Goal: Transaction & Acquisition: Obtain resource

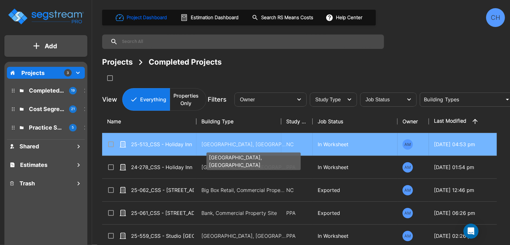
click at [203, 143] on p "[GEOGRAPHIC_DATA], [GEOGRAPHIC_DATA]" at bounding box center [243, 145] width 85 height 8
click at [203, 143] on p "Motel-Hotel, Motel-Hotel Site" at bounding box center [243, 145] width 85 height 8
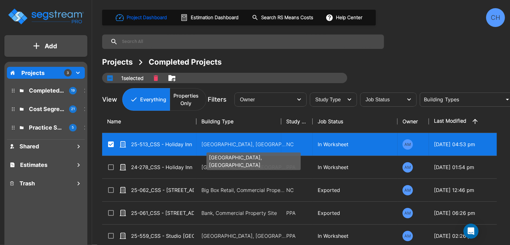
checkbox input "true"
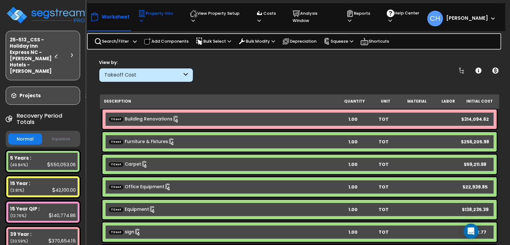
click at [165, 16] on p "Property Info" at bounding box center [158, 17] width 40 height 14
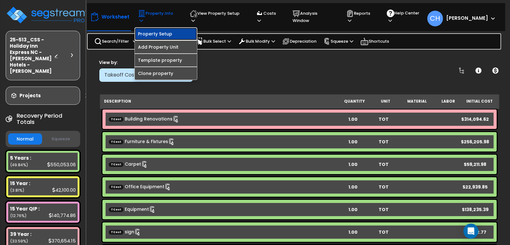
click at [159, 28] on link "Property Setup" at bounding box center [166, 34] width 62 height 13
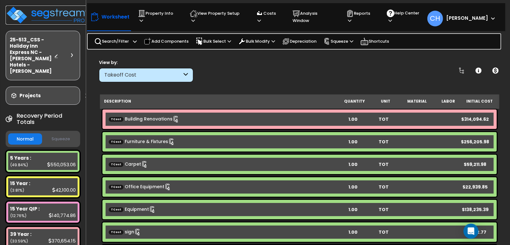
click at [49, 10] on img at bounding box center [47, 15] width 82 height 19
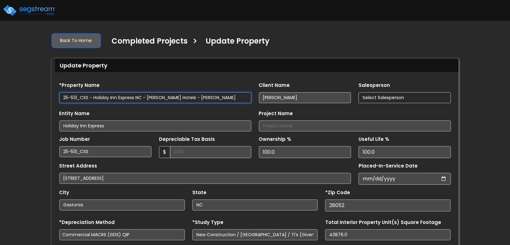
select select "2024"
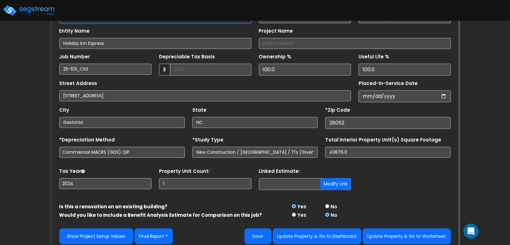
scroll to position [85, 0]
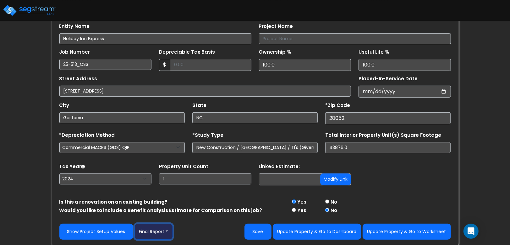
click at [166, 234] on button "Final Report" at bounding box center [153, 232] width 39 height 16
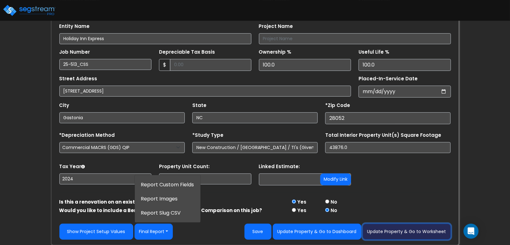
click at [411, 235] on button "Update Property & Go to Worksheet" at bounding box center [406, 232] width 88 height 16
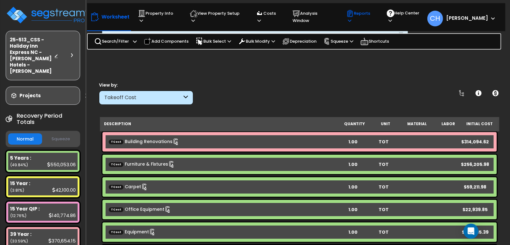
click at [375, 18] on p "Reports" at bounding box center [360, 17] width 29 height 14
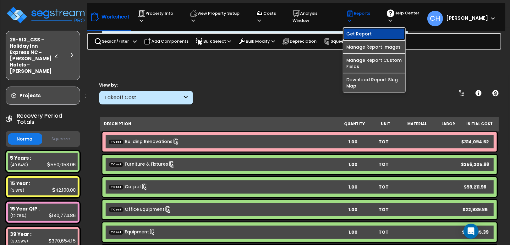
click at [368, 30] on link "Get Report" at bounding box center [374, 34] width 62 height 13
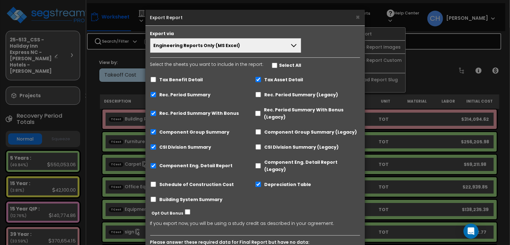
click at [209, 47] on span "Engineering Reports Only (MS Excel)" at bounding box center [197, 45] width 87 height 6
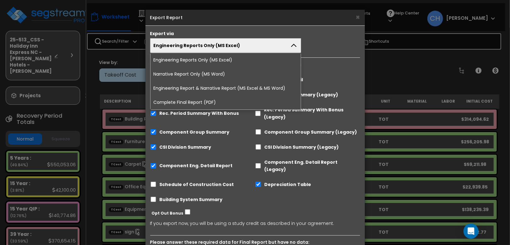
click at [335, 40] on div "Engineering Reports Only (MS Excel) Engineering Reports Only (MS Excel) Narrati…" at bounding box center [254, 45] width 219 height 14
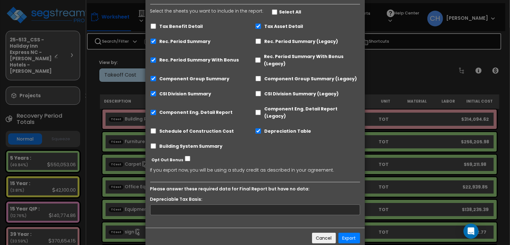
scroll to position [60, 0]
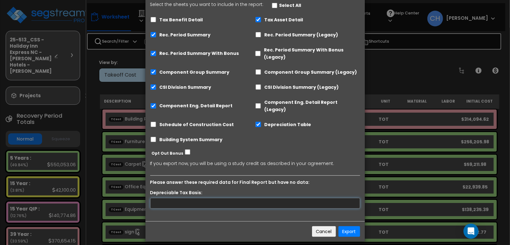
click at [214, 199] on input "text" at bounding box center [255, 203] width 210 height 11
click at [321, 226] on button "Cancel" at bounding box center [324, 231] width 24 height 11
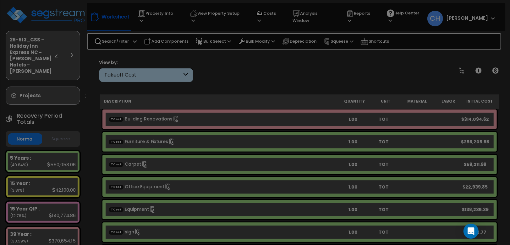
click at [321, 225] on div "× Export Report Export via Engineering Reports Only (MS Excel) Engineering Repo…" at bounding box center [255, 122] width 510 height 245
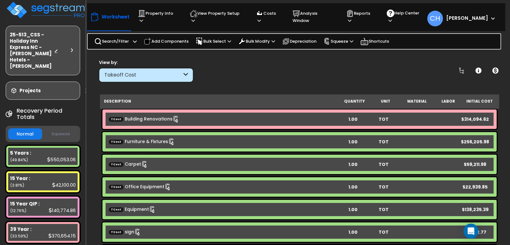
scroll to position [0, 0]
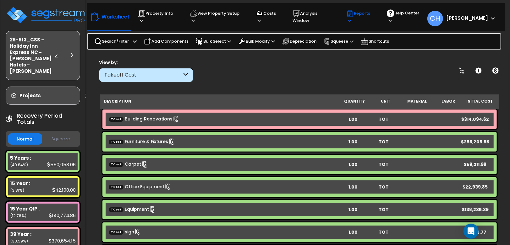
click at [375, 17] on p "Reports" at bounding box center [360, 17] width 29 height 14
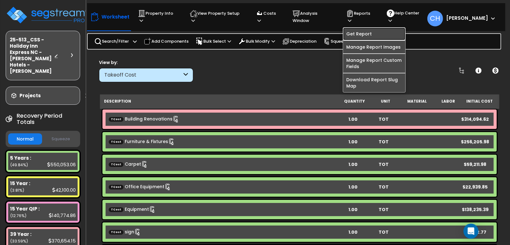
click at [364, 29] on link "Get Report" at bounding box center [374, 34] width 62 height 13
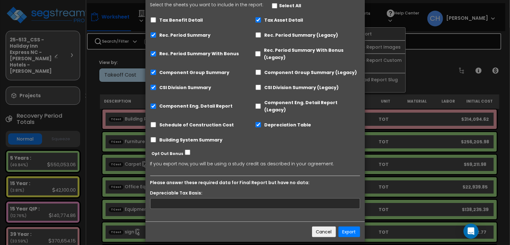
scroll to position [60, 0]
drag, startPoint x: 218, startPoint y: 198, endPoint x: 230, endPoint y: 190, distance: 14.4
click at [218, 198] on input "text" at bounding box center [255, 203] width 210 height 11
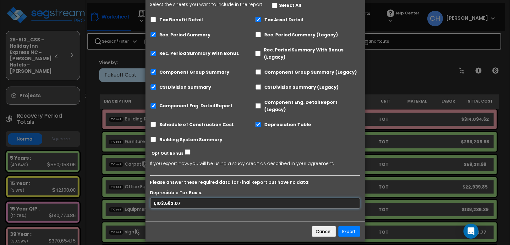
type input "1,103,582.07"
click at [351, 226] on button "Export" at bounding box center [349, 231] width 22 height 11
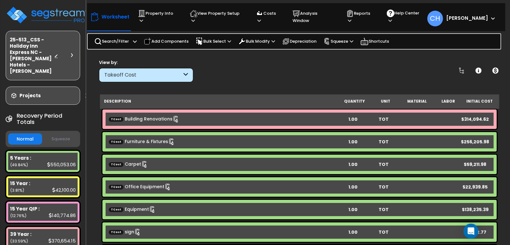
click at [62, 134] on button "Squeeze" at bounding box center [61, 139] width 34 height 11
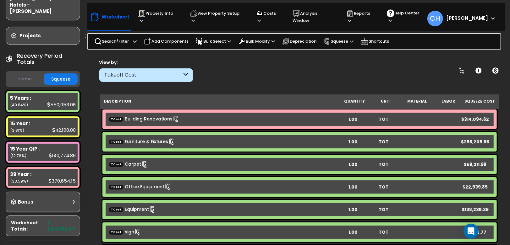
scroll to position [67, 0]
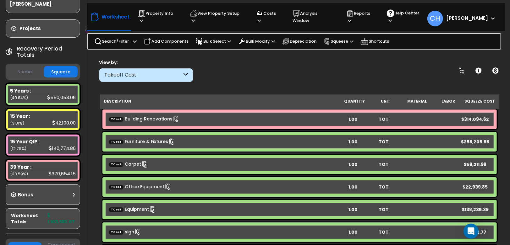
drag, startPoint x: 27, startPoint y: 68, endPoint x: 134, endPoint y: 68, distance: 107.4
click at [27, 68] on button "Normal" at bounding box center [25, 72] width 34 height 11
click at [372, 16] on p "Reports" at bounding box center [360, 17] width 29 height 14
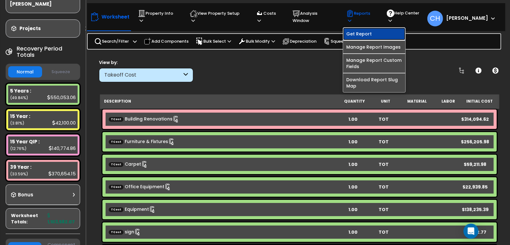
drag, startPoint x: 366, startPoint y: 30, endPoint x: 263, endPoint y: 24, distance: 103.5
click at [366, 30] on link "Get Report" at bounding box center [374, 34] width 62 height 13
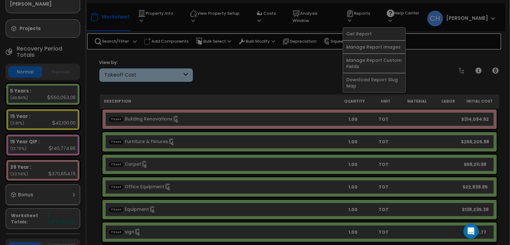
scroll to position [0, 0]
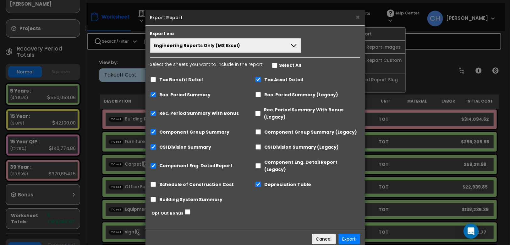
click at [211, 48] on span "Engineering Reports Only (MS Excel)" at bounding box center [197, 45] width 87 height 6
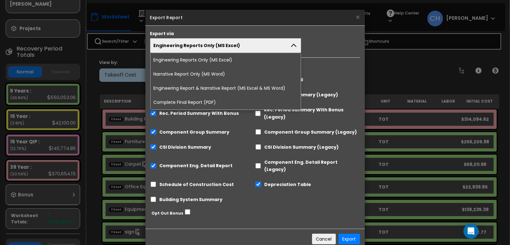
click at [195, 101] on li "Complete Final Report (PDF)" at bounding box center [225, 102] width 150 height 14
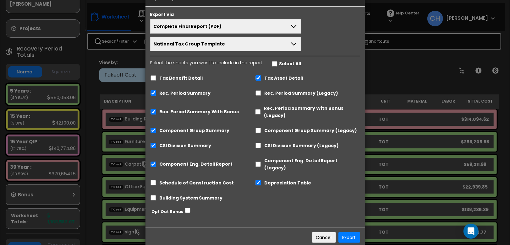
scroll to position [24, 0]
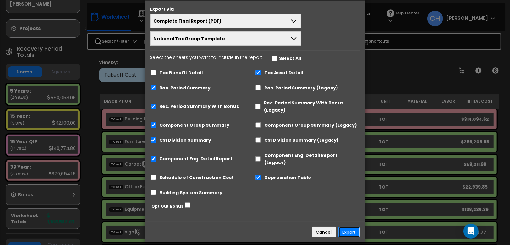
click at [350, 227] on button "Export" at bounding box center [349, 232] width 22 height 11
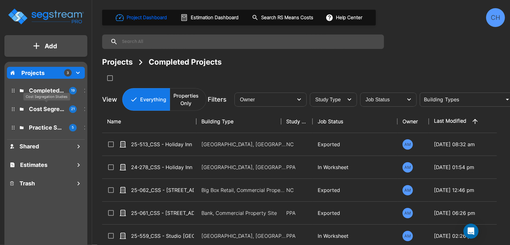
click at [42, 111] on p "Cost Segregation Studies" at bounding box center [46, 109] width 35 height 8
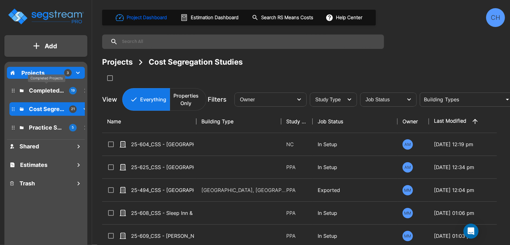
click at [41, 90] on p "Completed Projects" at bounding box center [46, 90] width 35 height 8
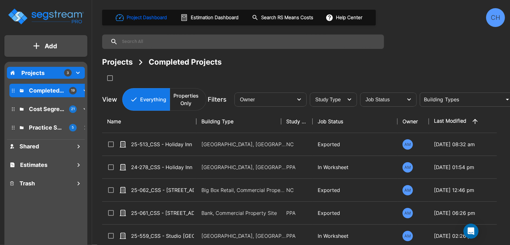
click at [48, 110] on p "Cost Segregation Studies" at bounding box center [46, 109] width 35 height 8
